Goal: Use online tool/utility: Utilize a website feature to perform a specific function

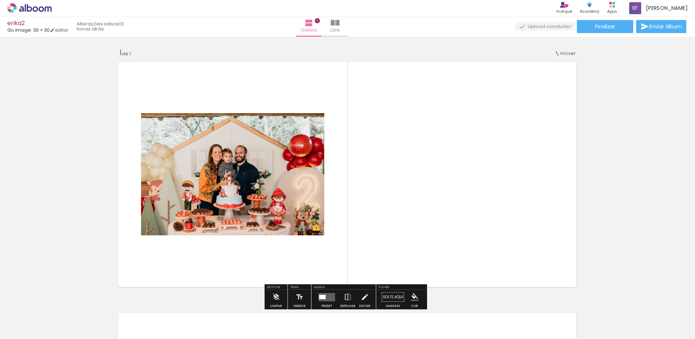
scroll to position [46, 0]
